Goal: Task Accomplishment & Management: Manage account settings

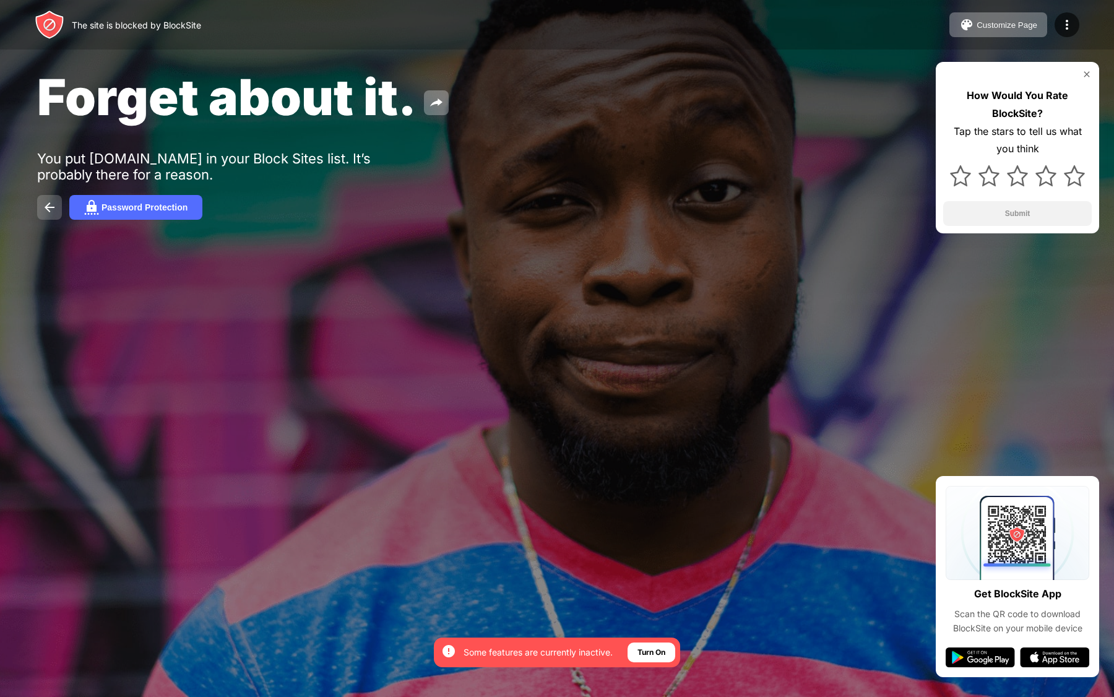
click at [57, 206] on button at bounding box center [49, 207] width 25 height 25
click at [653, 652] on div "Turn On" at bounding box center [652, 652] width 28 height 12
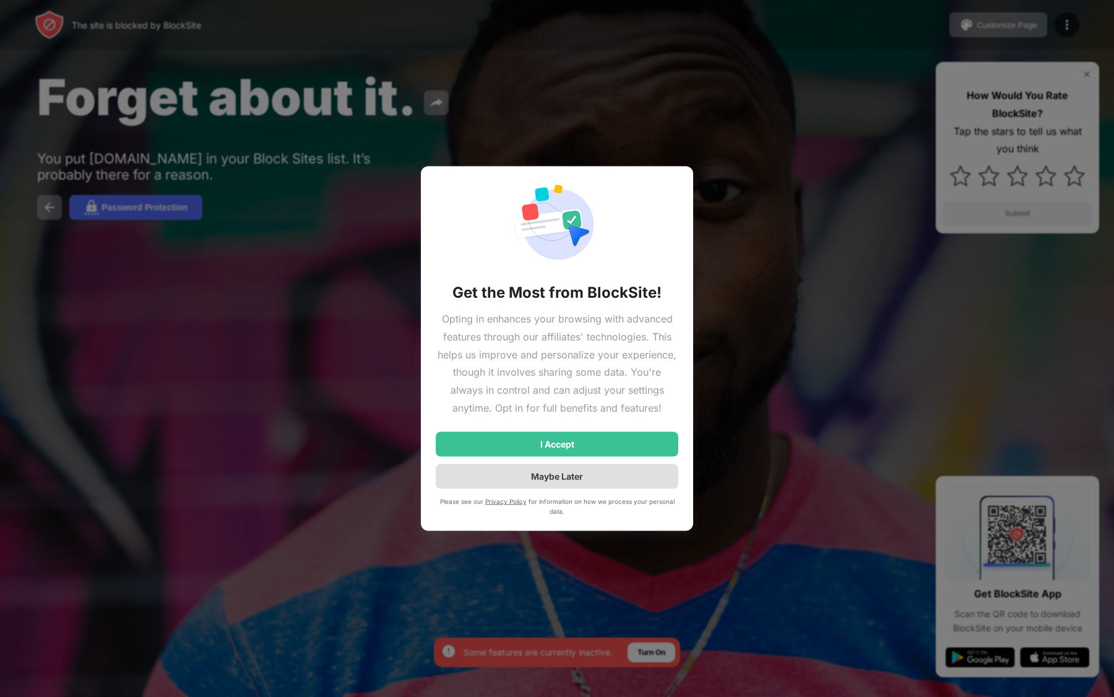
click at [630, 439] on div "I Accept" at bounding box center [557, 443] width 243 height 25
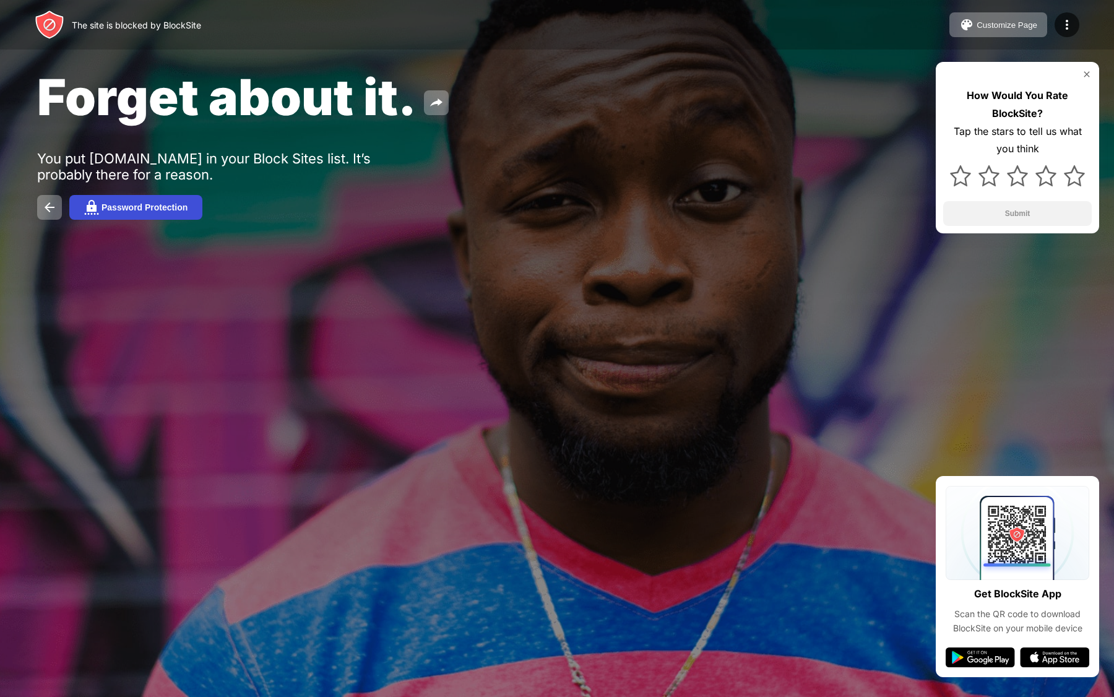
click at [153, 215] on button "Password Protection" at bounding box center [135, 207] width 133 height 25
